Goal: Information Seeking & Learning: Learn about a topic

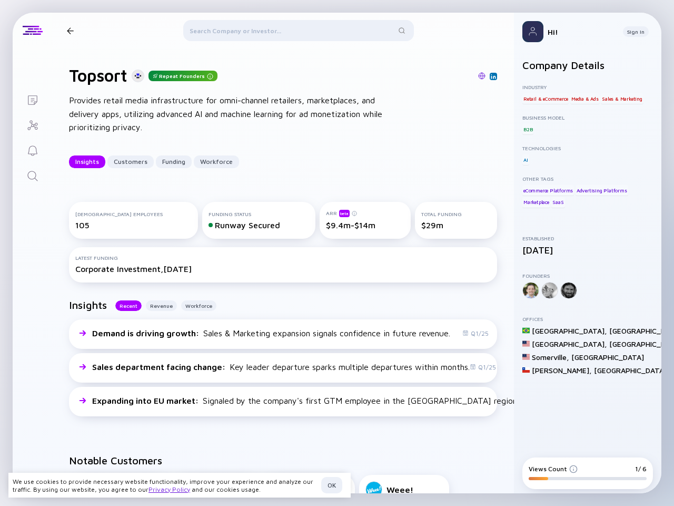
click at [415, 239] on div "Total Funding $29m" at bounding box center [456, 220] width 82 height 37
click at [70, 31] on div at bounding box center [70, 30] width 7 height 7
click at [290, 33] on div at bounding box center [298, 32] width 231 height 25
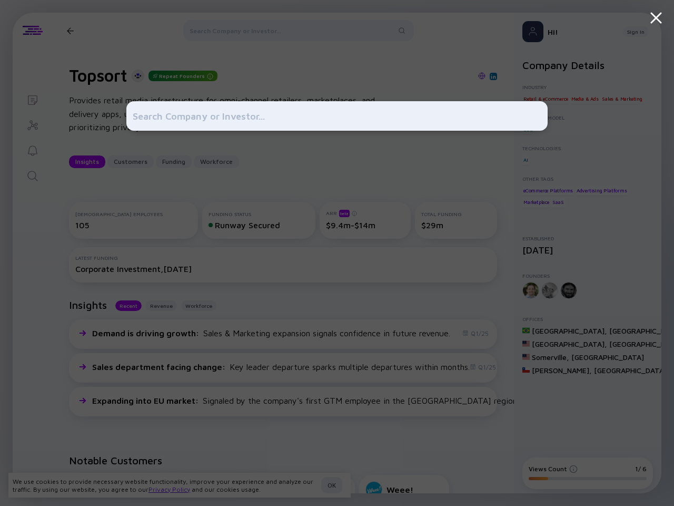
click at [87, 162] on div at bounding box center [337, 253] width 674 height 506
